Goal: Transaction & Acquisition: Purchase product/service

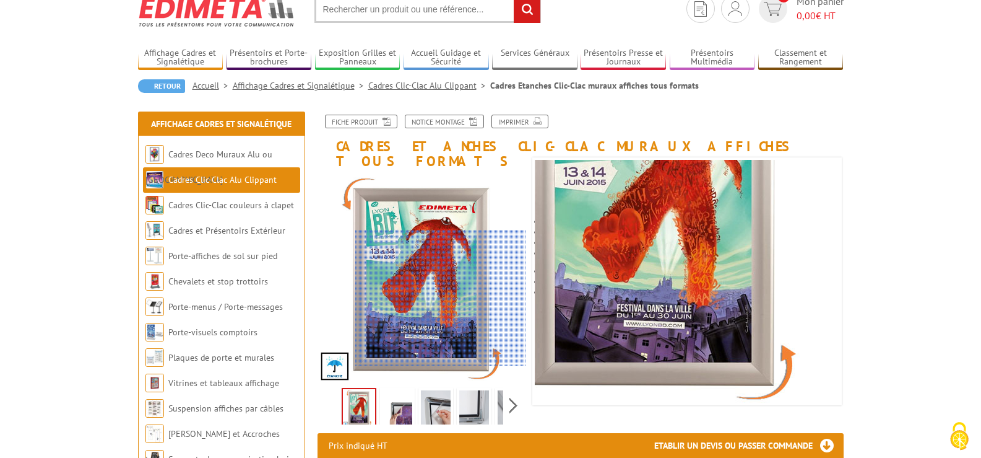
scroll to position [62, 0]
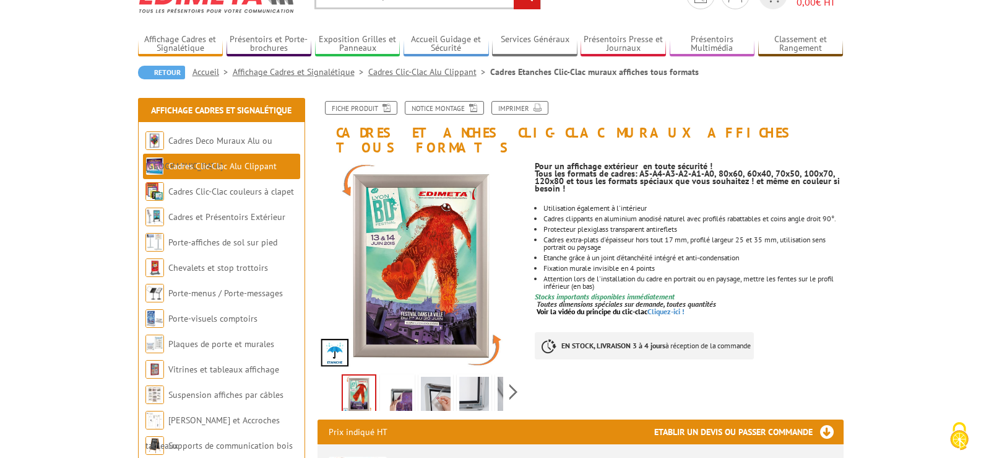
click at [403, 383] on img at bounding box center [398, 395] width 30 height 38
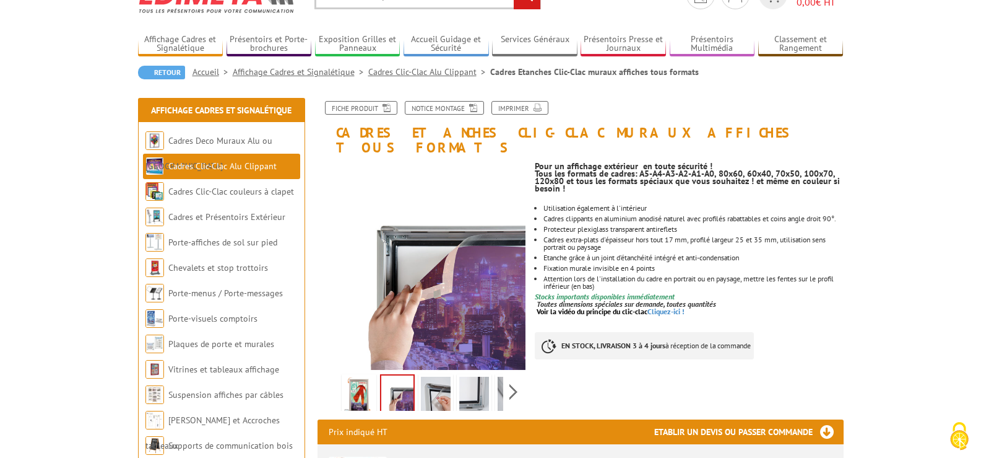
click at [438, 380] on img at bounding box center [436, 395] width 30 height 38
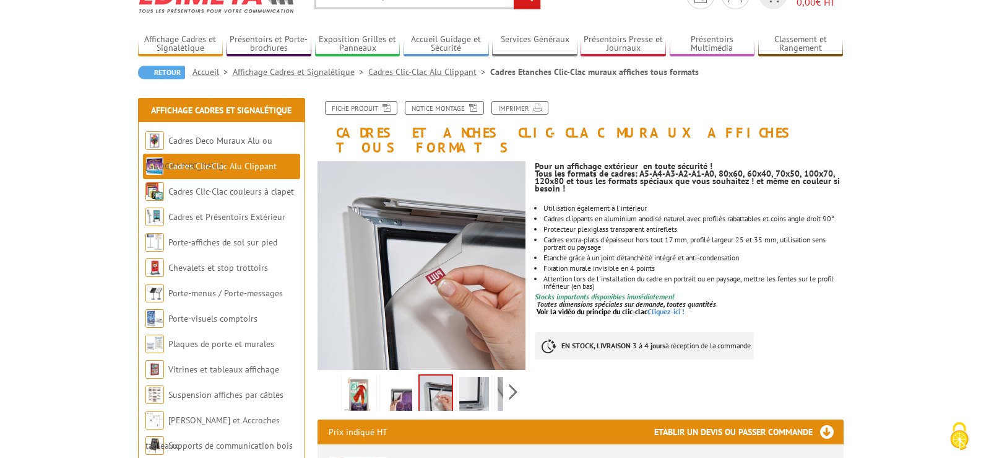
click at [481, 386] on img at bounding box center [474, 395] width 30 height 38
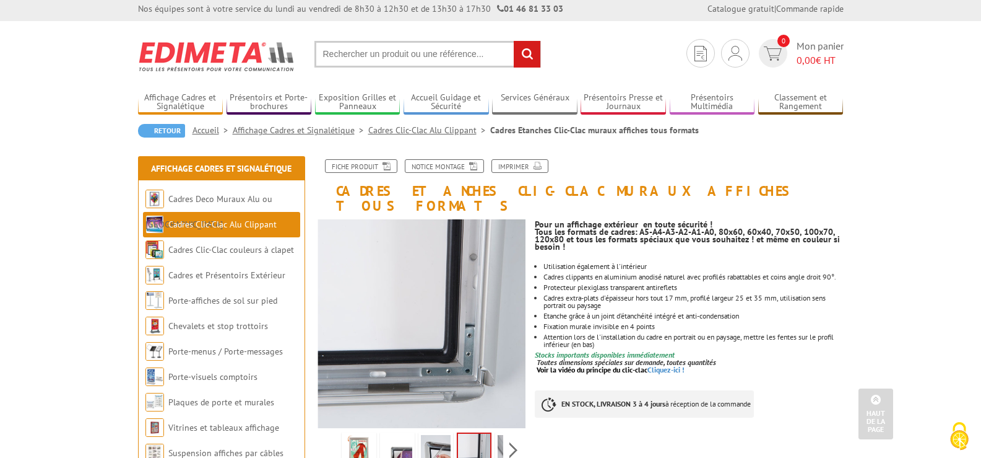
scroll to position [0, 0]
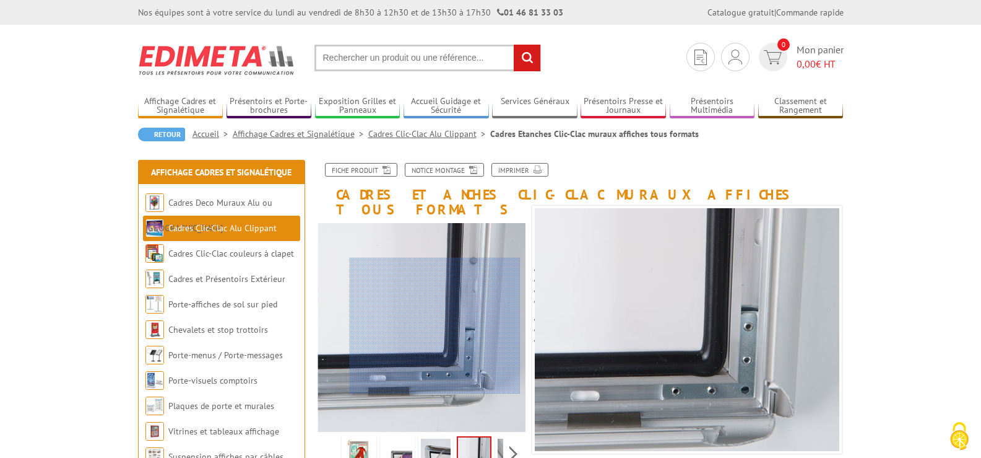
click at [435, 326] on div at bounding box center [435, 326] width 171 height 136
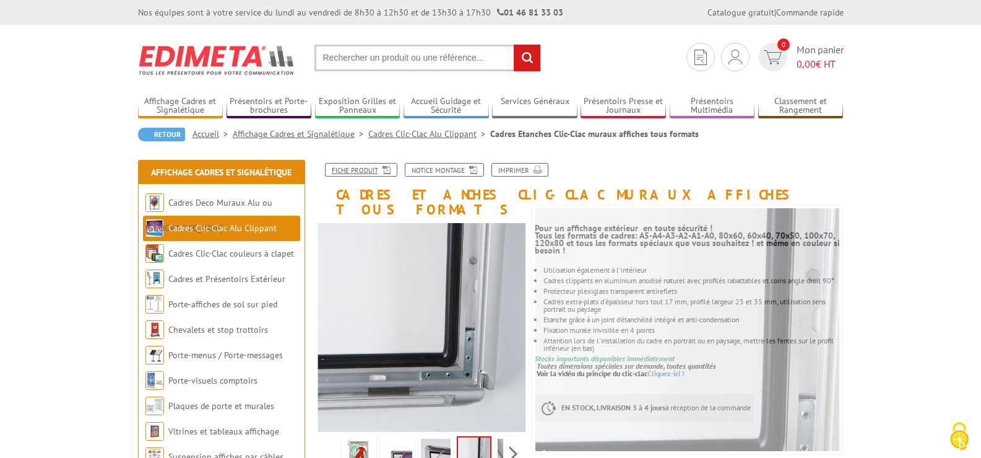
click at [368, 170] on link "Fiche produit" at bounding box center [361, 170] width 72 height 14
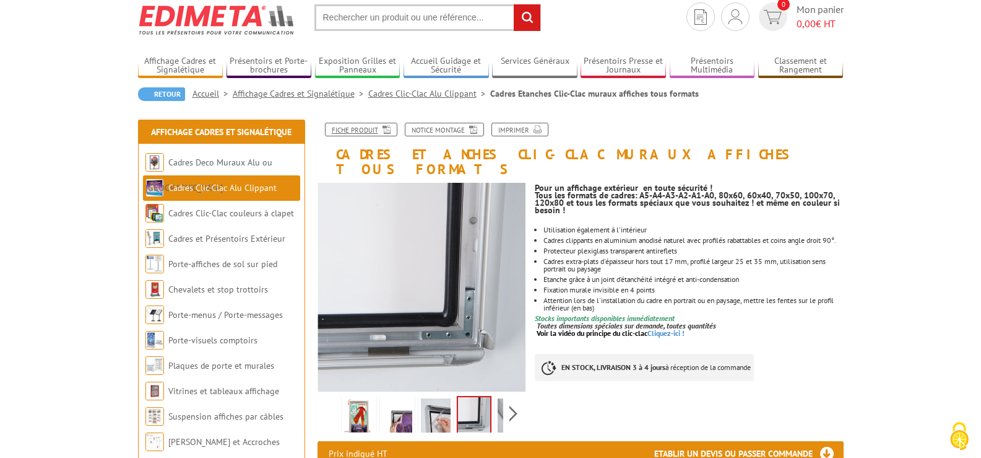
scroll to position [62, 0]
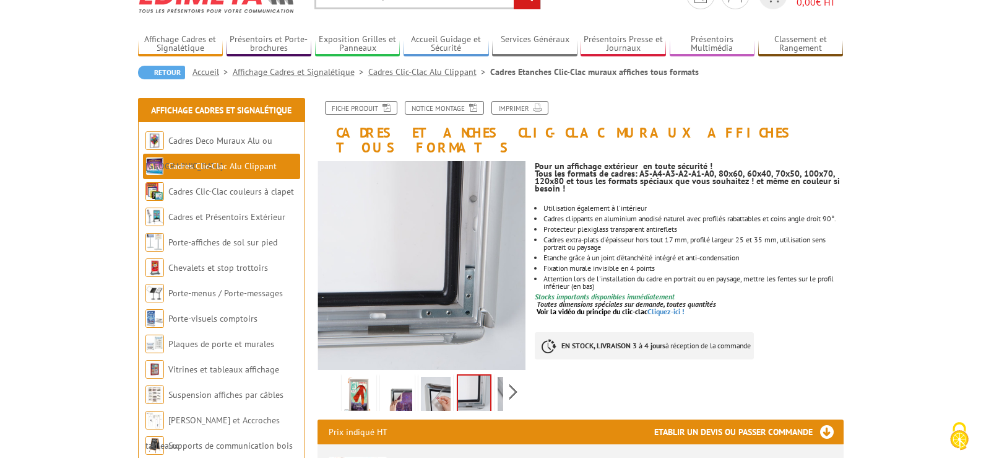
click at [365, 381] on img at bounding box center [359, 395] width 30 height 38
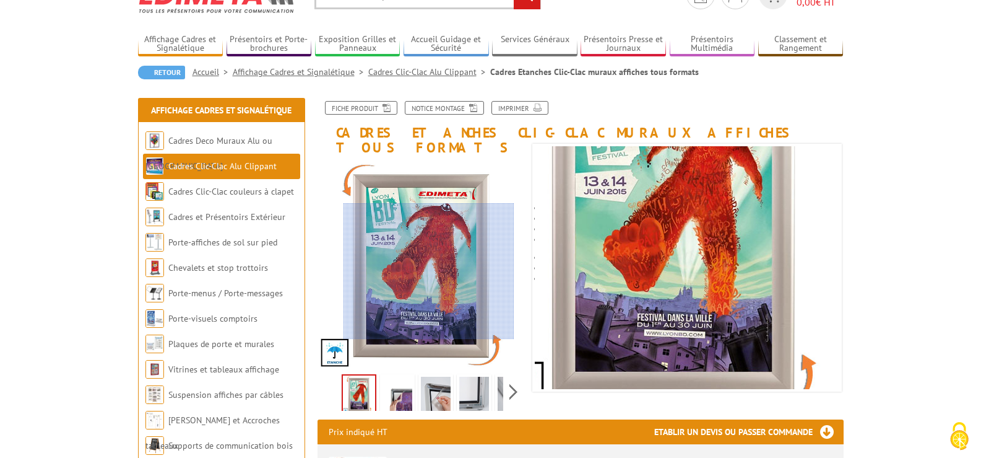
click at [429, 271] on div at bounding box center [429, 271] width 171 height 136
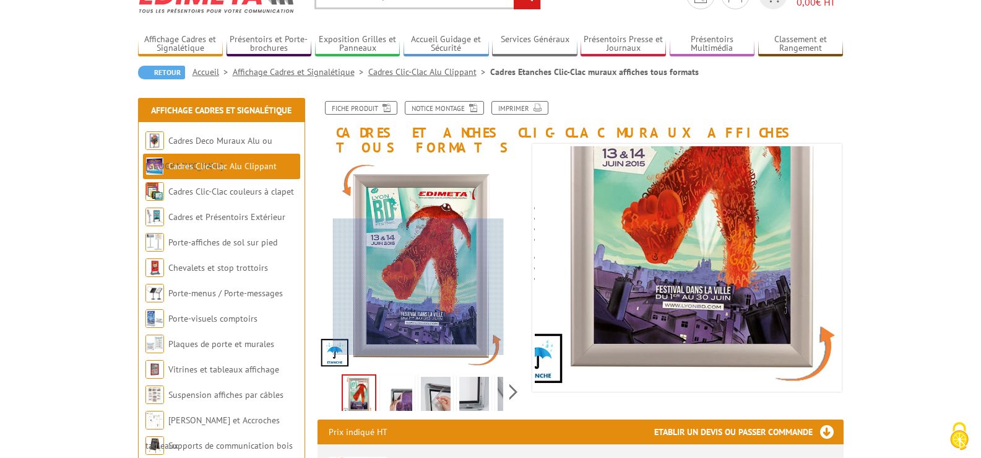
click at [419, 292] on div at bounding box center [418, 287] width 171 height 136
